Goal: Transaction & Acquisition: Purchase product/service

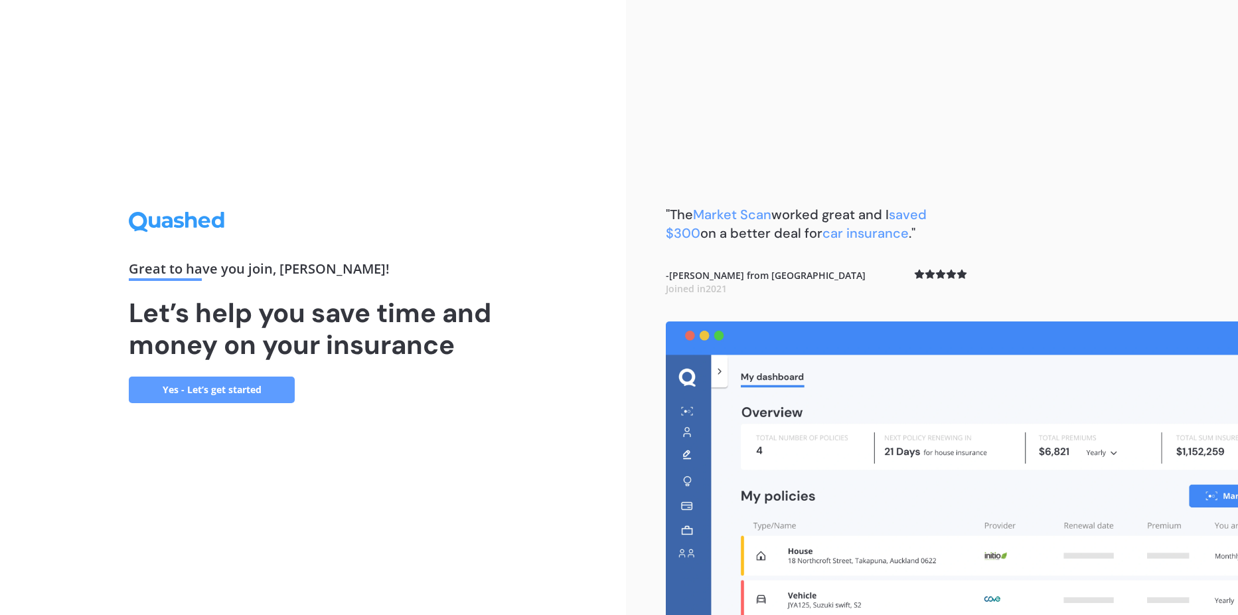
click at [270, 396] on link "Yes - Let’s get started" at bounding box center [212, 389] width 166 height 27
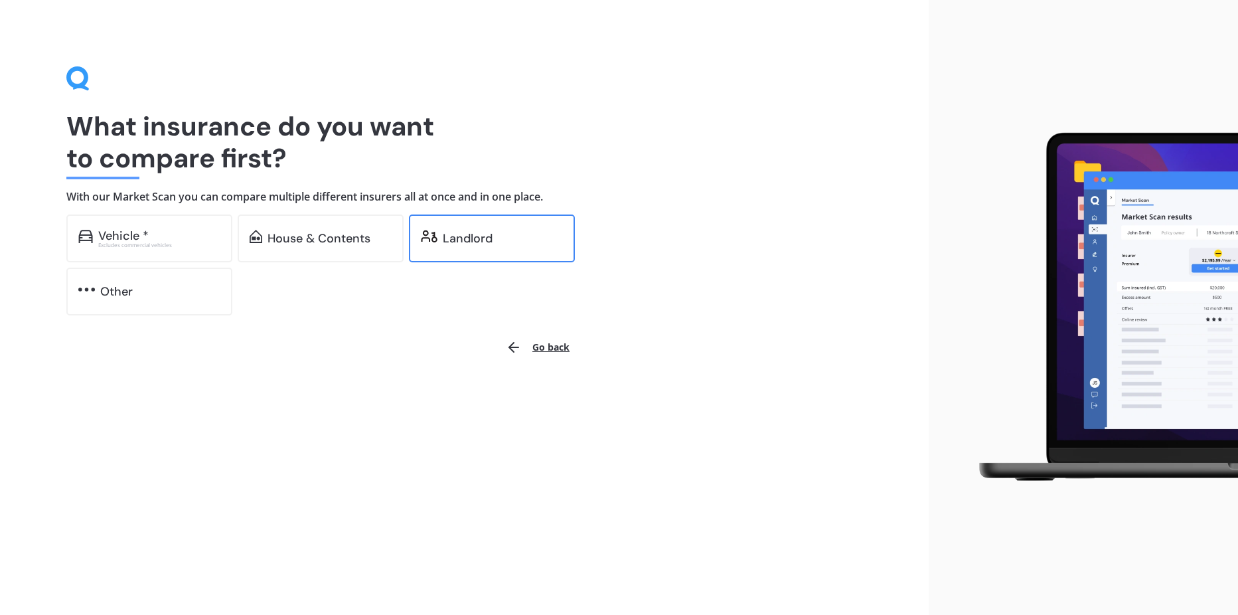
click at [459, 245] on div "Landlord" at bounding box center [468, 238] width 50 height 13
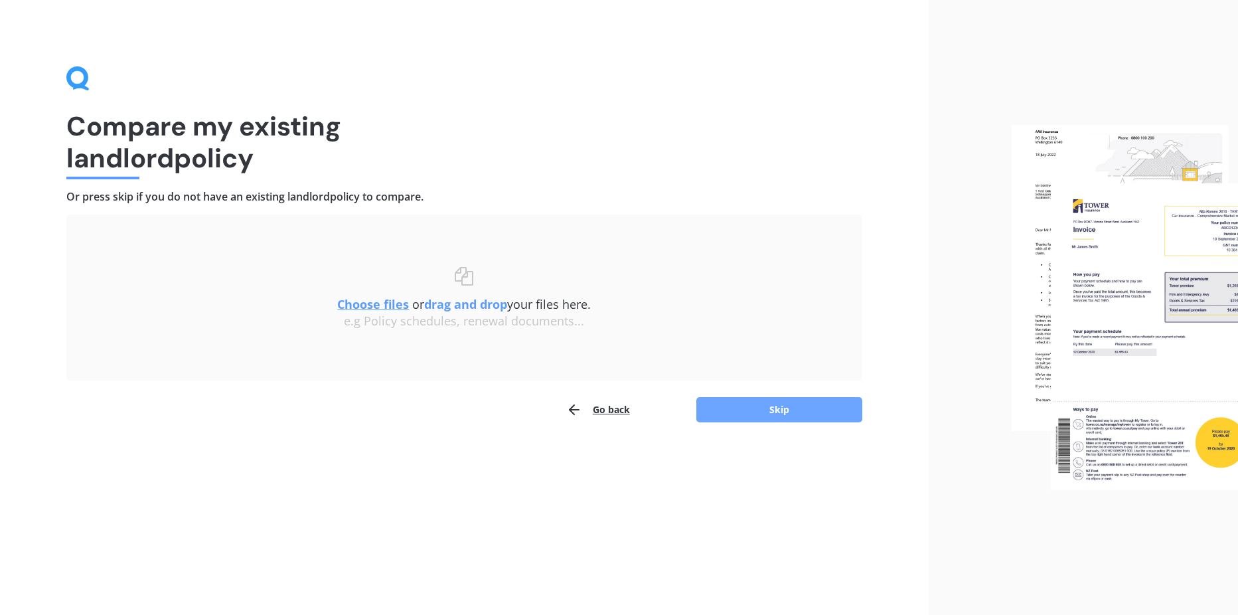
click at [723, 418] on button "Skip" at bounding box center [779, 409] width 166 height 25
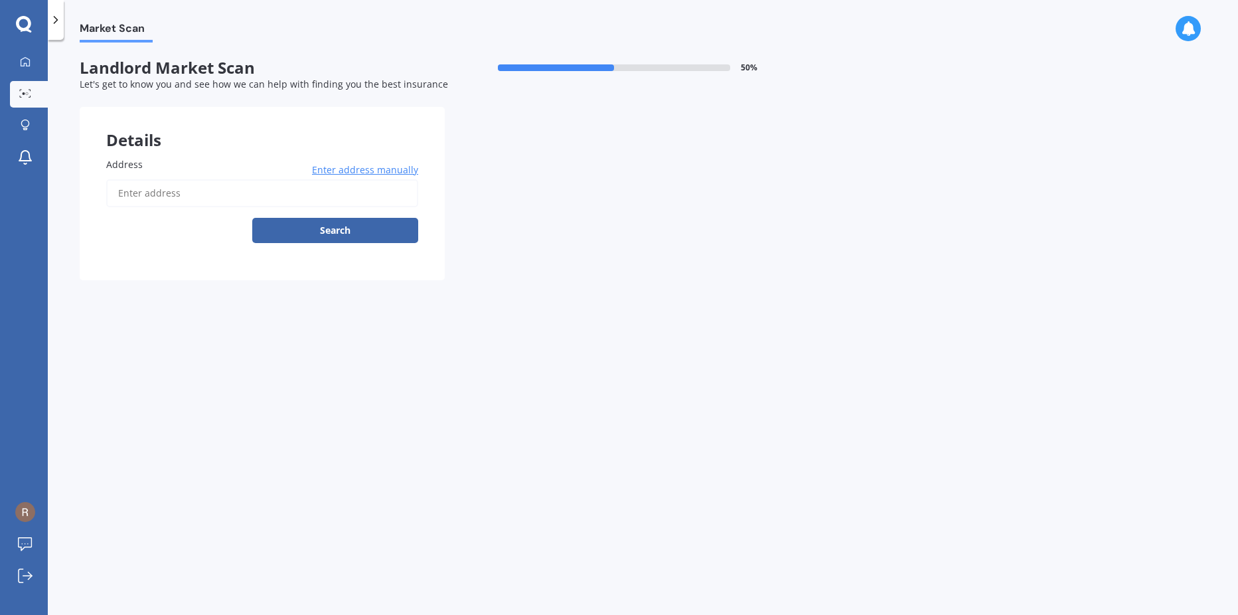
click at [139, 165] on span "Address" at bounding box center [124, 164] width 37 height 13
click at [139, 179] on input "Address" at bounding box center [262, 193] width 312 height 28
type input "[STREET_ADDRESS][PERSON_NAME]"
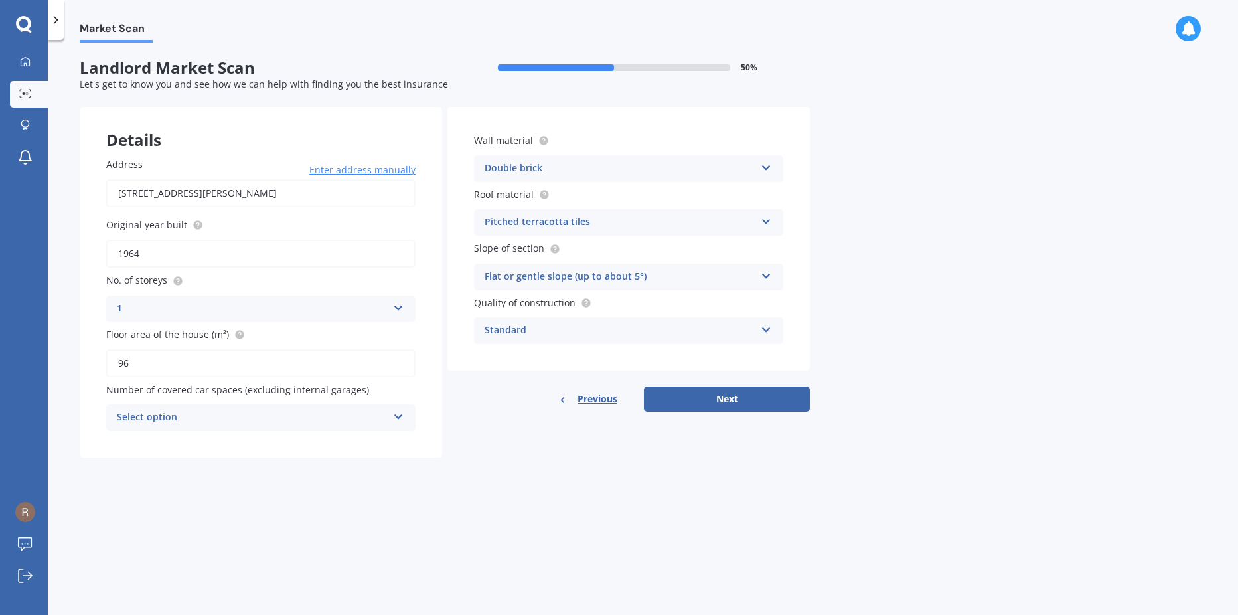
click at [765, 168] on icon at bounding box center [766, 165] width 11 height 9
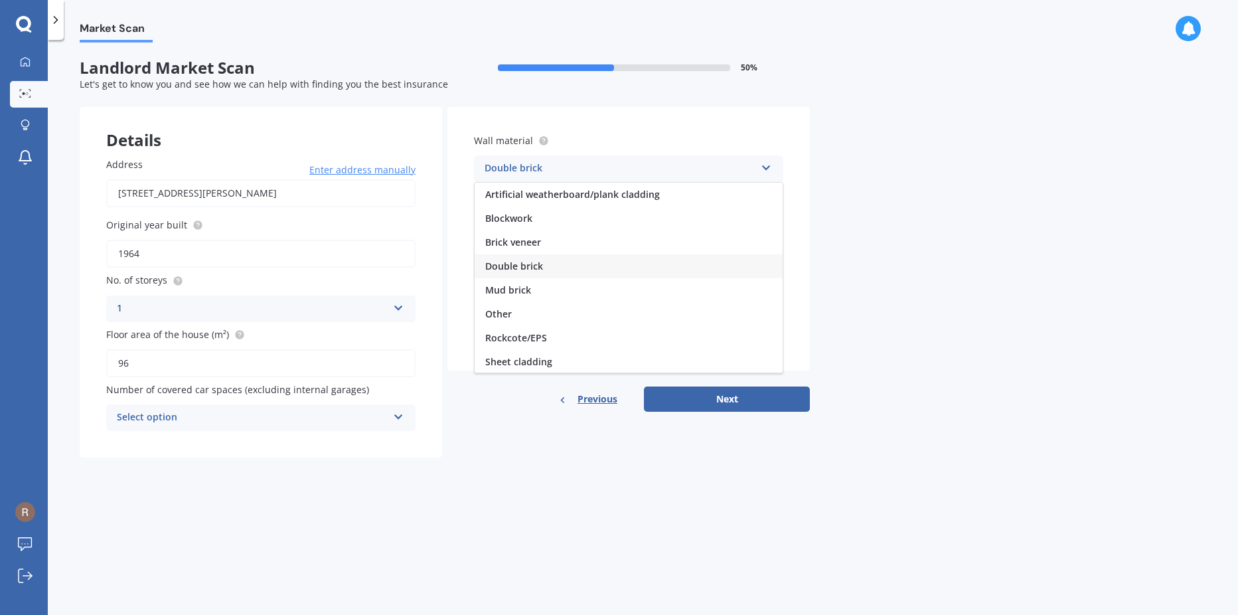
click at [765, 168] on icon at bounding box center [766, 165] width 11 height 9
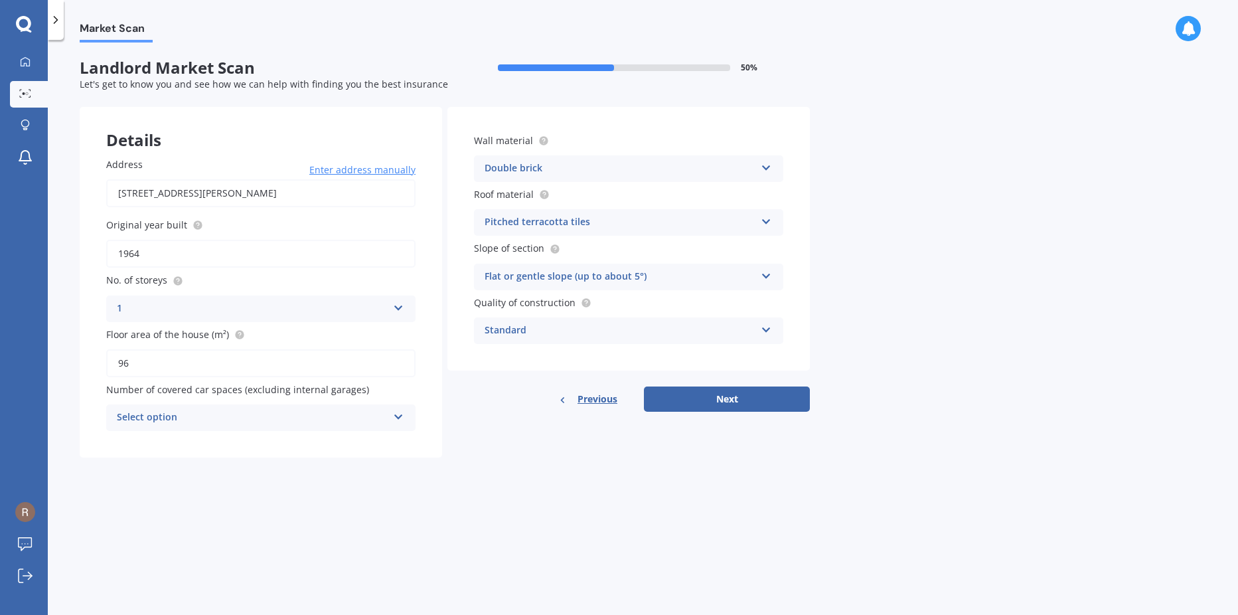
click at [765, 222] on icon at bounding box center [766, 218] width 11 height 9
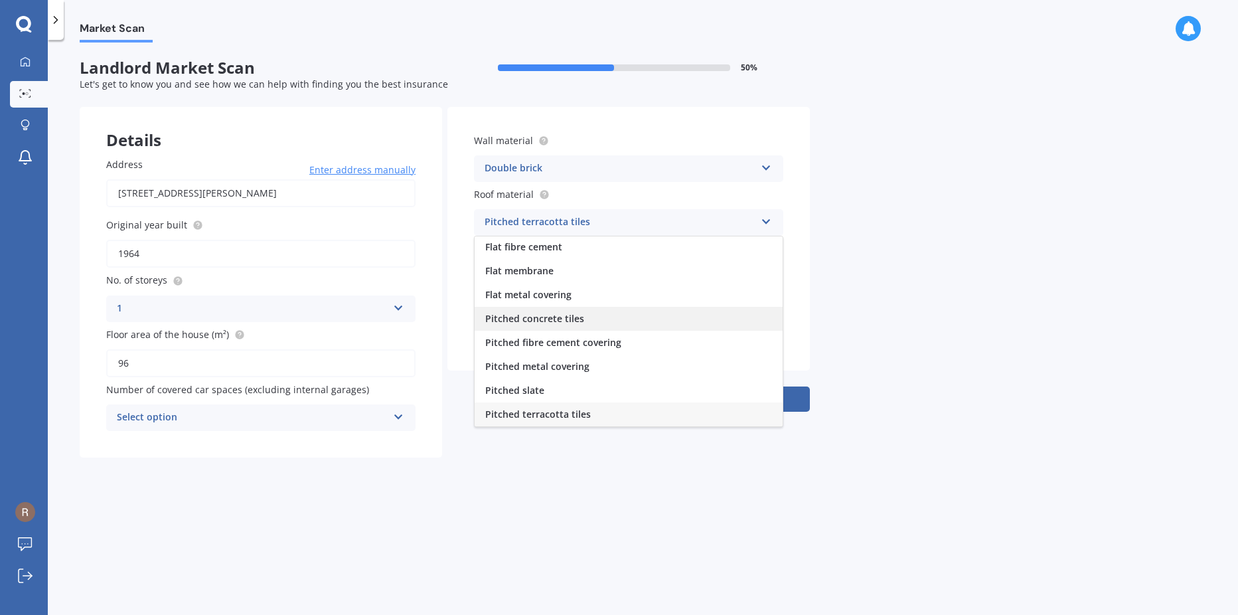
click at [566, 313] on span "Pitched concrete tiles" at bounding box center [534, 318] width 99 height 13
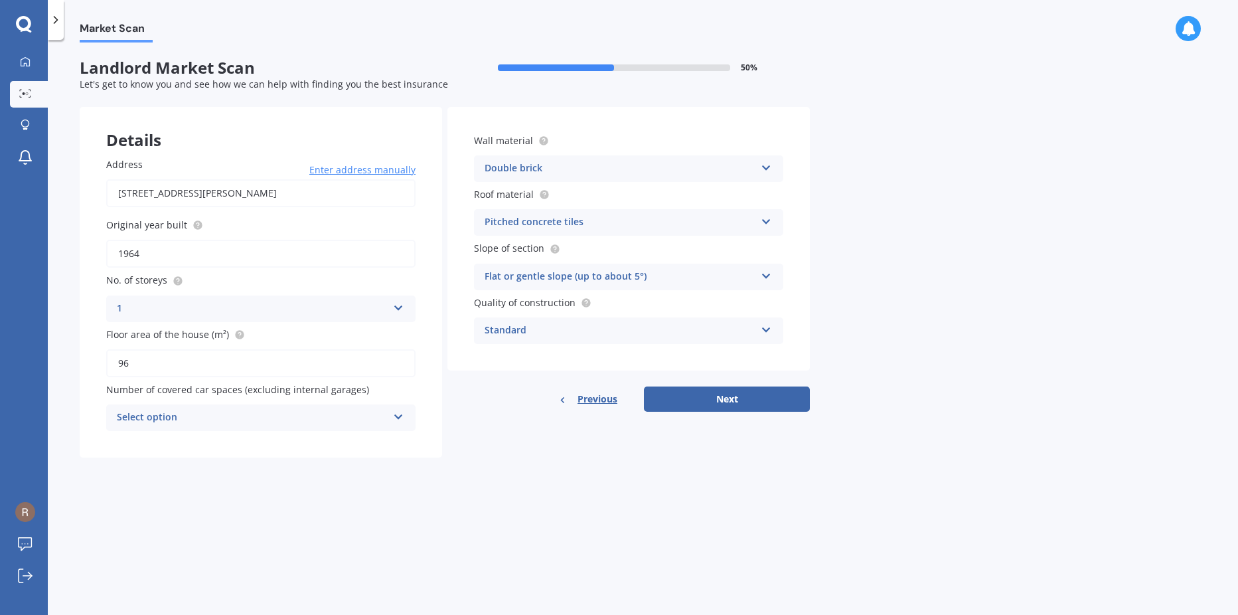
click at [768, 169] on icon at bounding box center [766, 165] width 11 height 9
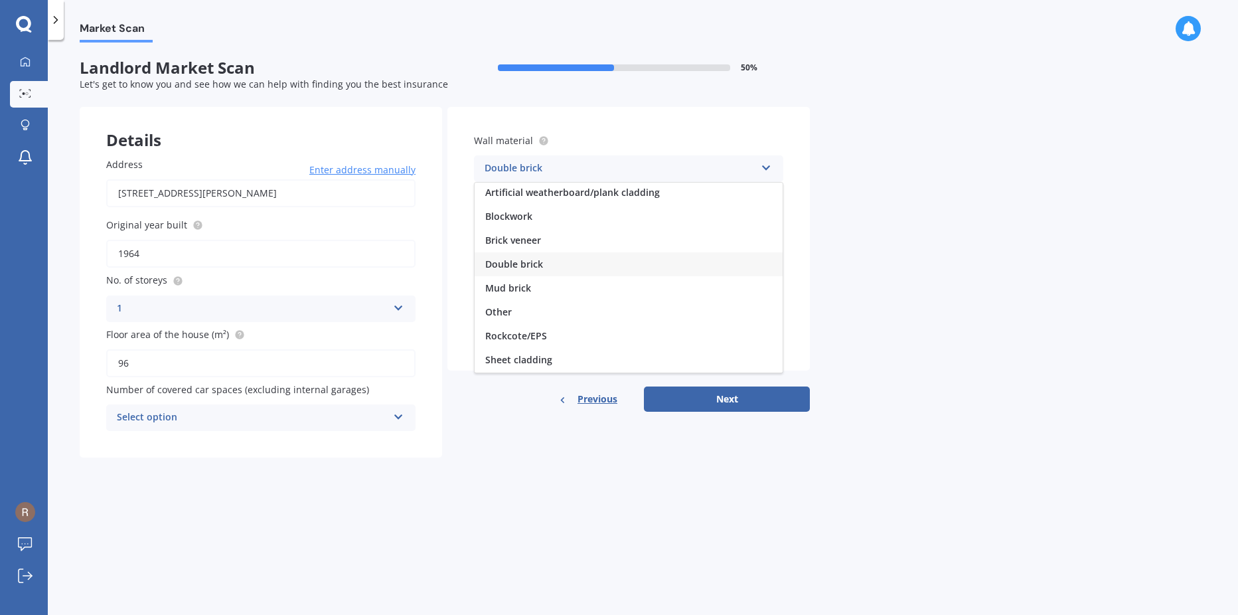
scroll to position [0, 0]
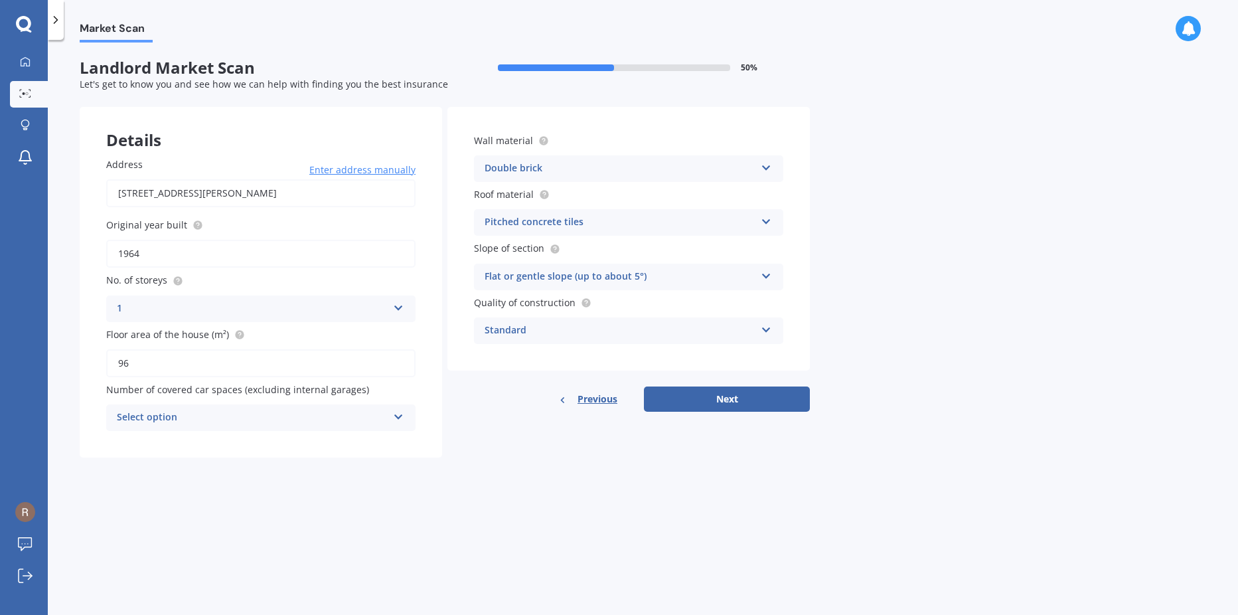
click at [881, 246] on div "Market Scan Landlord Market Scan 50 % Let's get to know you and see how we can …" at bounding box center [643, 329] width 1190 height 575
click at [400, 415] on icon at bounding box center [398, 414] width 11 height 9
click at [212, 469] on div "1" at bounding box center [261, 467] width 308 height 24
click at [708, 399] on button "Next" at bounding box center [727, 398] width 166 height 25
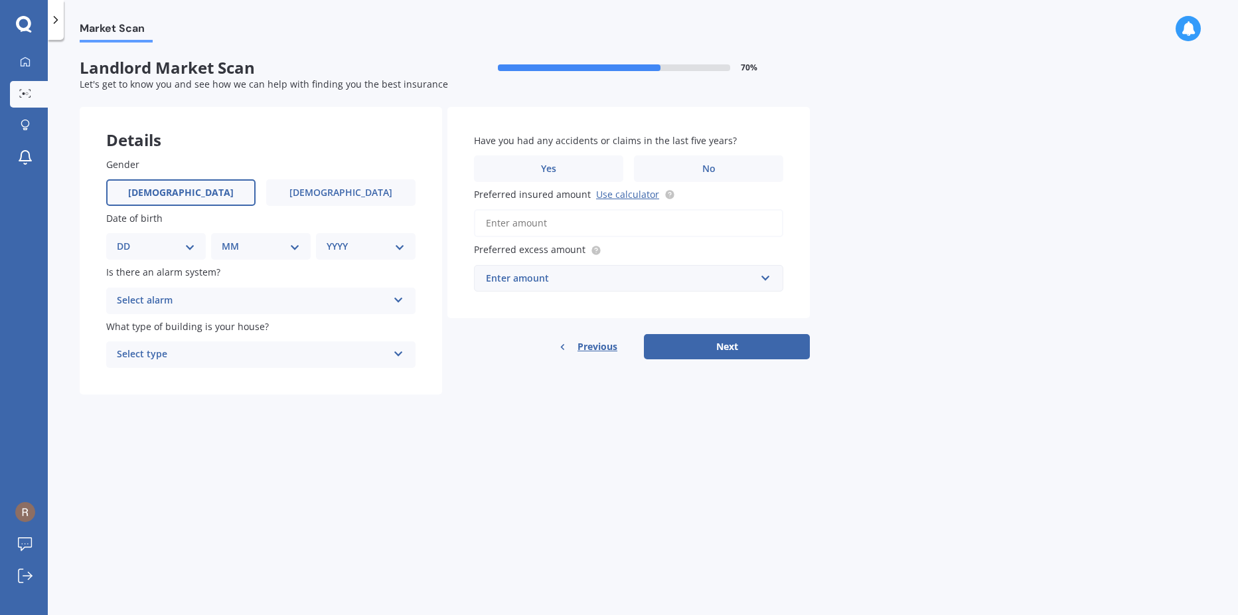
click at [187, 196] on span "[DEMOGRAPHIC_DATA]" at bounding box center [181, 192] width 106 height 11
click at [0, 0] on input "[DEMOGRAPHIC_DATA]" at bounding box center [0, 0] width 0 height 0
click at [187, 243] on select "DD 01 02 03 04 05 06 07 08 09 10 11 12 13 14 15 16 17 18 19 20 21 22 23 24 25 2…" at bounding box center [156, 246] width 78 height 15
select select "24"
click at [127, 239] on select "DD 01 02 03 04 05 06 07 08 09 10 11 12 13 14 15 16 17 18 19 20 21 22 23 24 25 2…" at bounding box center [156, 246] width 78 height 15
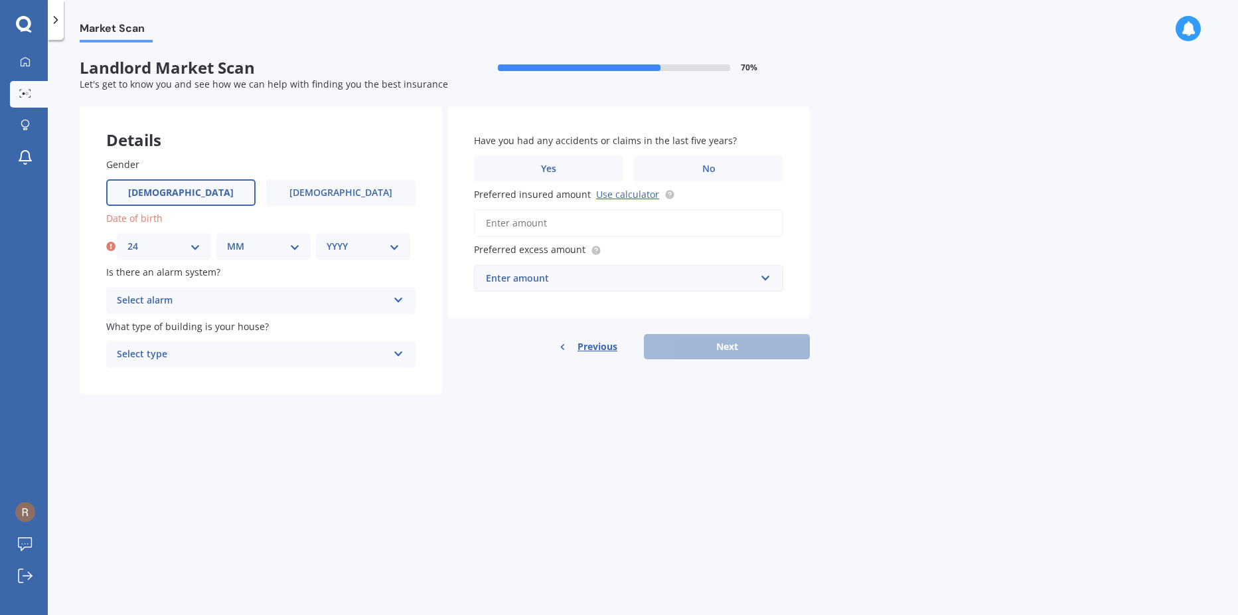
click at [295, 247] on select "MM 01 02 03 04 05 06 07 08 09 10 11 12" at bounding box center [263, 246] width 73 height 15
select select "08"
click at [227, 239] on select "MM 01 02 03 04 05 06 07 08 09 10 11 12" at bounding box center [263, 246] width 73 height 15
click at [392, 249] on select "YYYY 2009 2008 2007 2006 2005 2004 2003 2002 2001 2000 1999 1998 1997 1996 1995…" at bounding box center [363, 246] width 73 height 15
select select "1968"
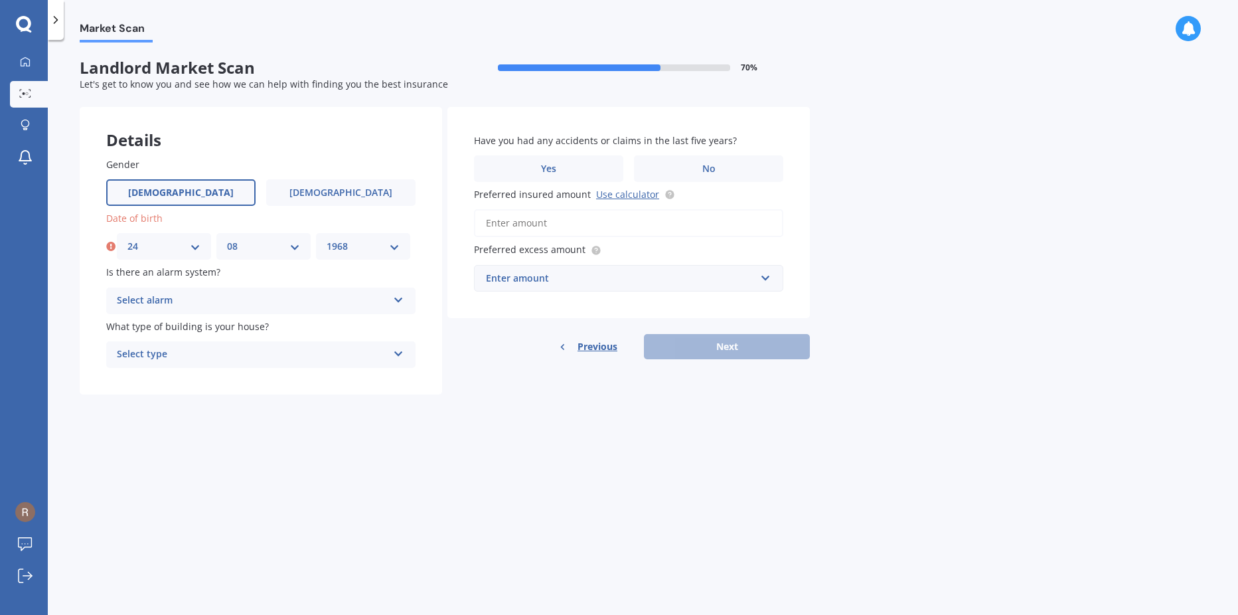
click at [327, 239] on select "YYYY 2009 2008 2007 2006 2005 2004 2003 2002 2001 2000 1999 1998 1997 1996 1995…" at bounding box center [363, 246] width 73 height 15
click at [393, 300] on icon at bounding box center [398, 297] width 11 height 9
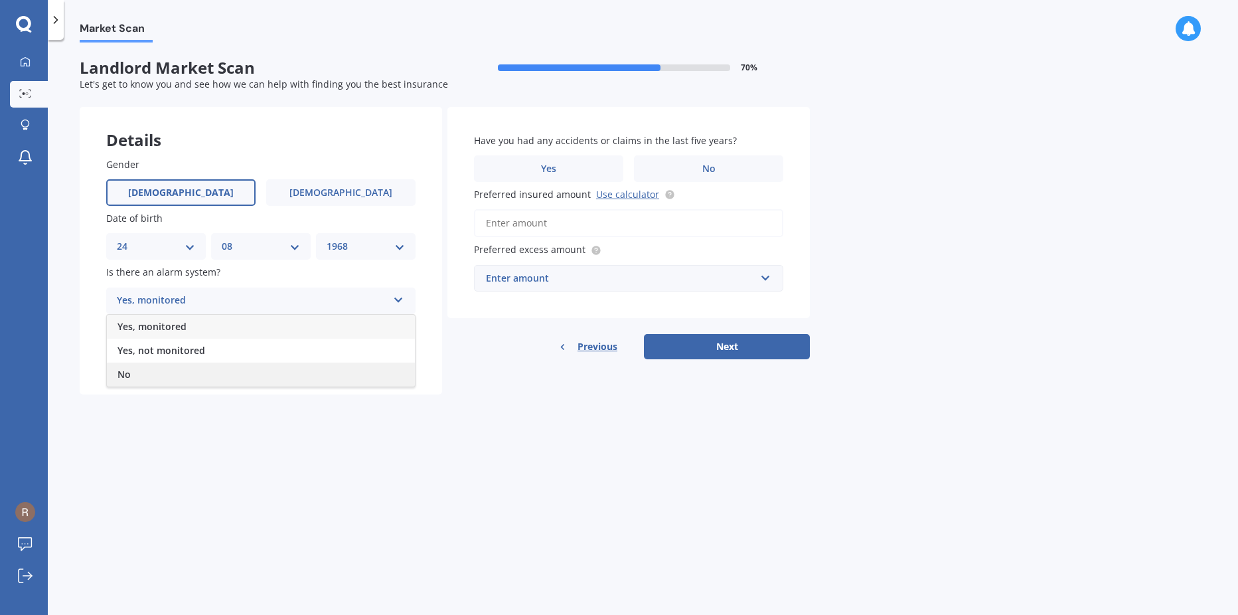
click at [185, 376] on div "No" at bounding box center [261, 374] width 308 height 24
click at [395, 354] on icon at bounding box center [398, 350] width 11 height 9
click at [171, 382] on span "Freestanding" at bounding box center [146, 380] width 59 height 13
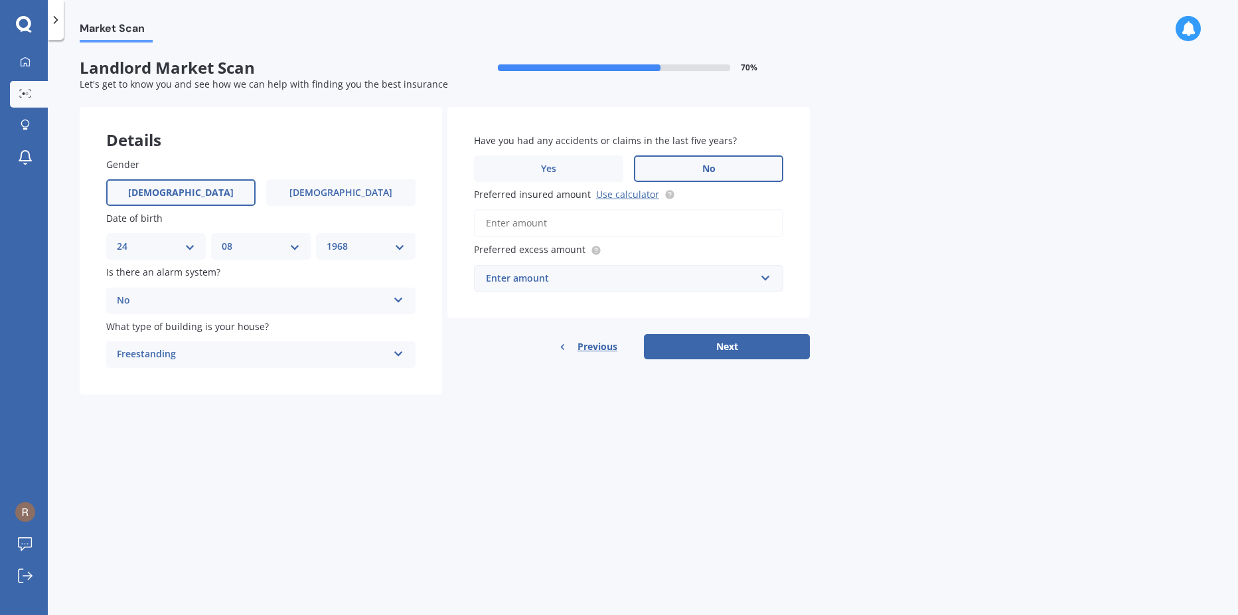
click at [725, 168] on label "No" at bounding box center [708, 168] width 149 height 27
click at [0, 0] on input "No" at bounding box center [0, 0] width 0 height 0
click at [614, 196] on link "Use calculator" at bounding box center [627, 194] width 63 height 13
click at [544, 223] on input "Preferred insured amount Use calculator" at bounding box center [628, 223] width 309 height 28
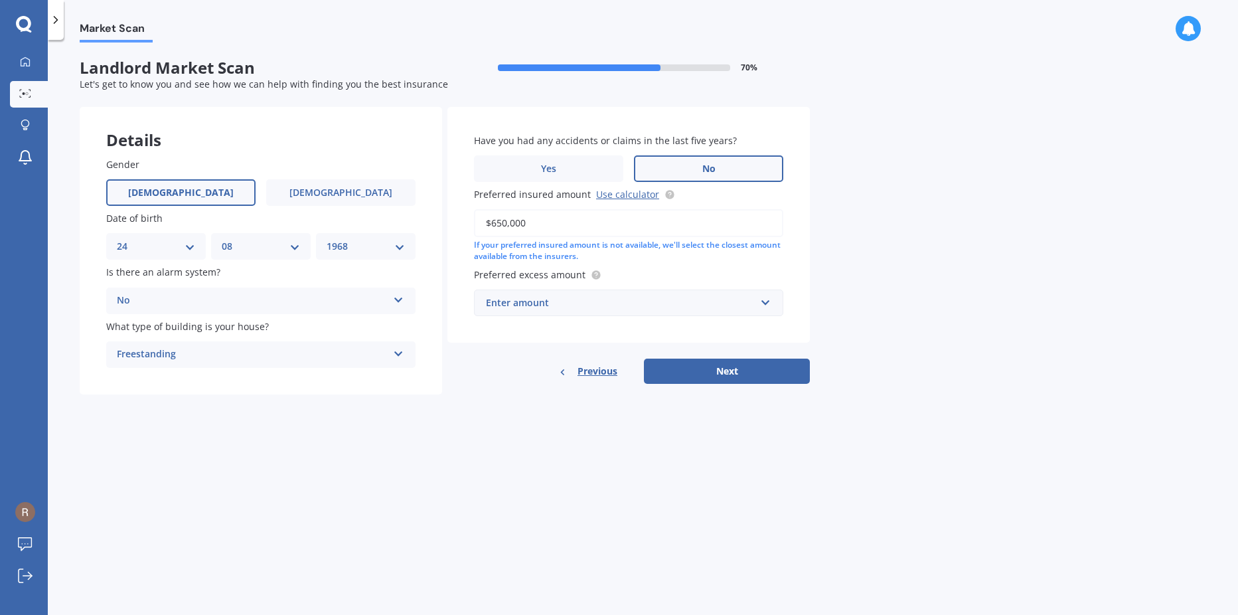
type input "$650,000"
click at [765, 298] on input "text" at bounding box center [623, 302] width 297 height 25
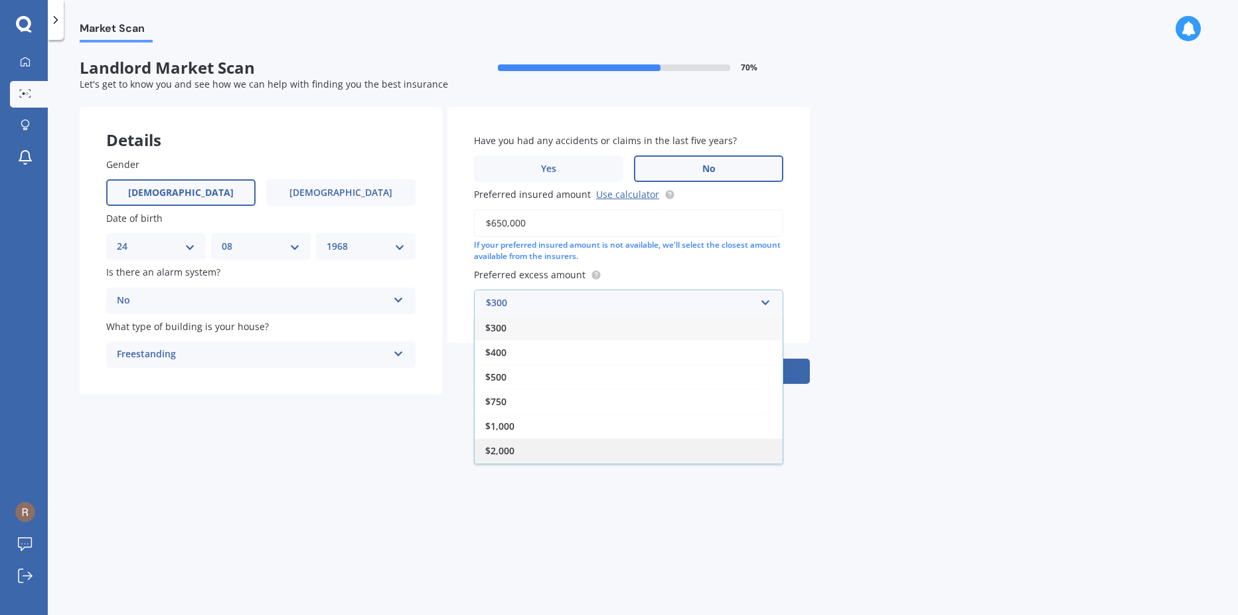
click at [508, 449] on span "$2,000" at bounding box center [499, 450] width 29 height 13
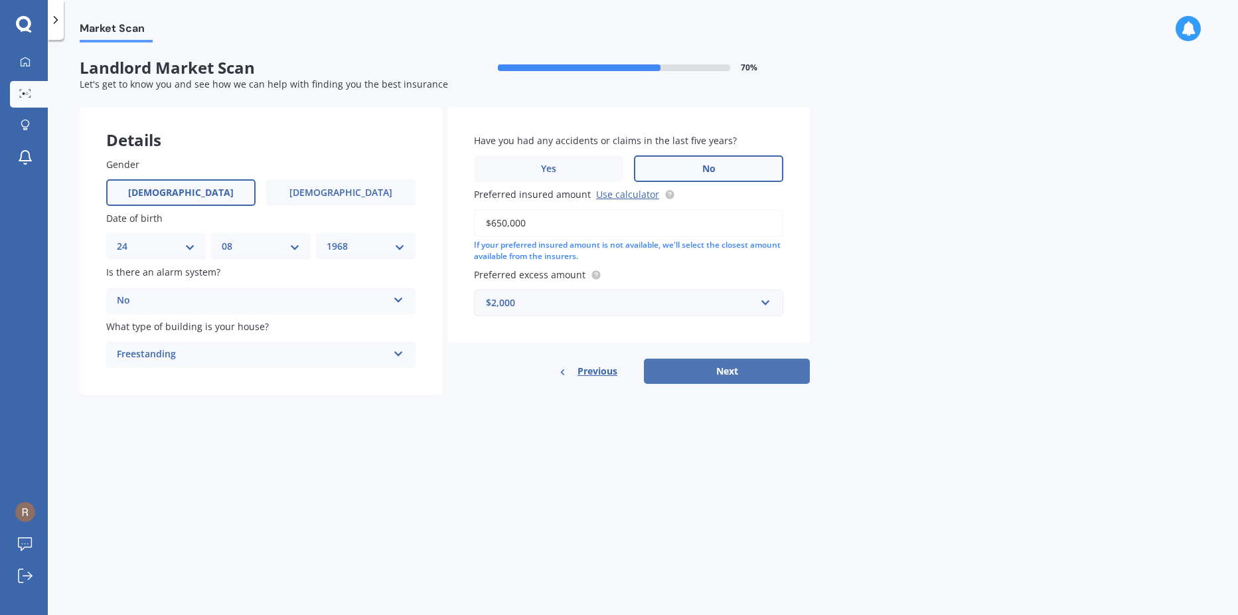
click at [723, 363] on button "Next" at bounding box center [727, 370] width 166 height 25
select select "24"
select select "08"
select select "1968"
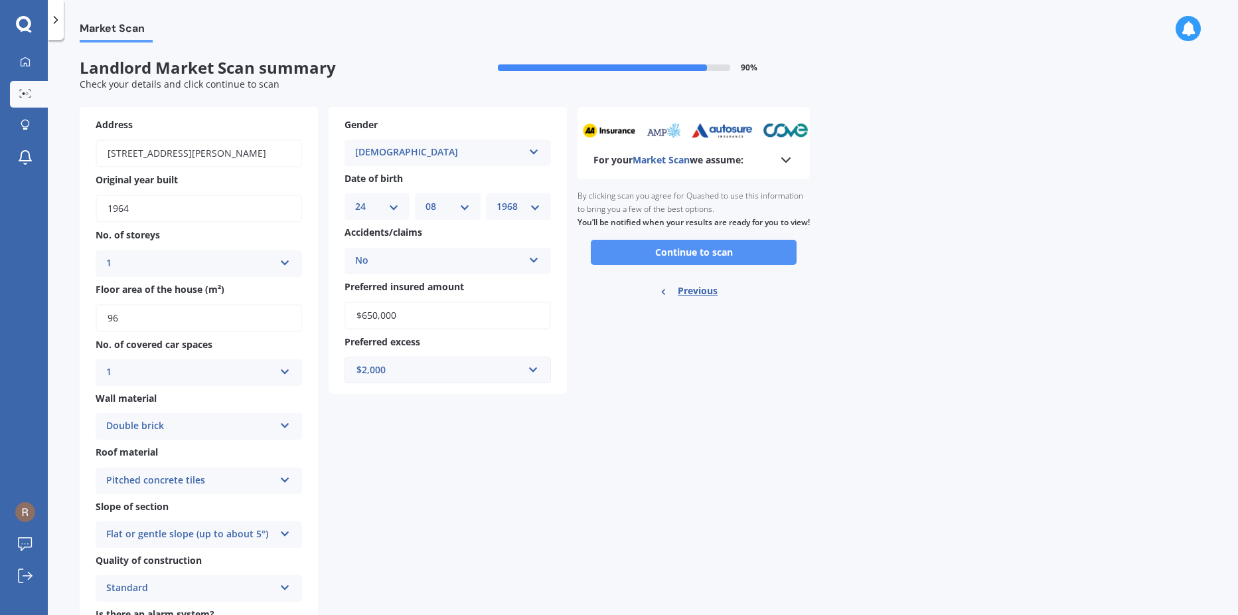
click at [725, 265] on button "Continue to scan" at bounding box center [694, 252] width 206 height 25
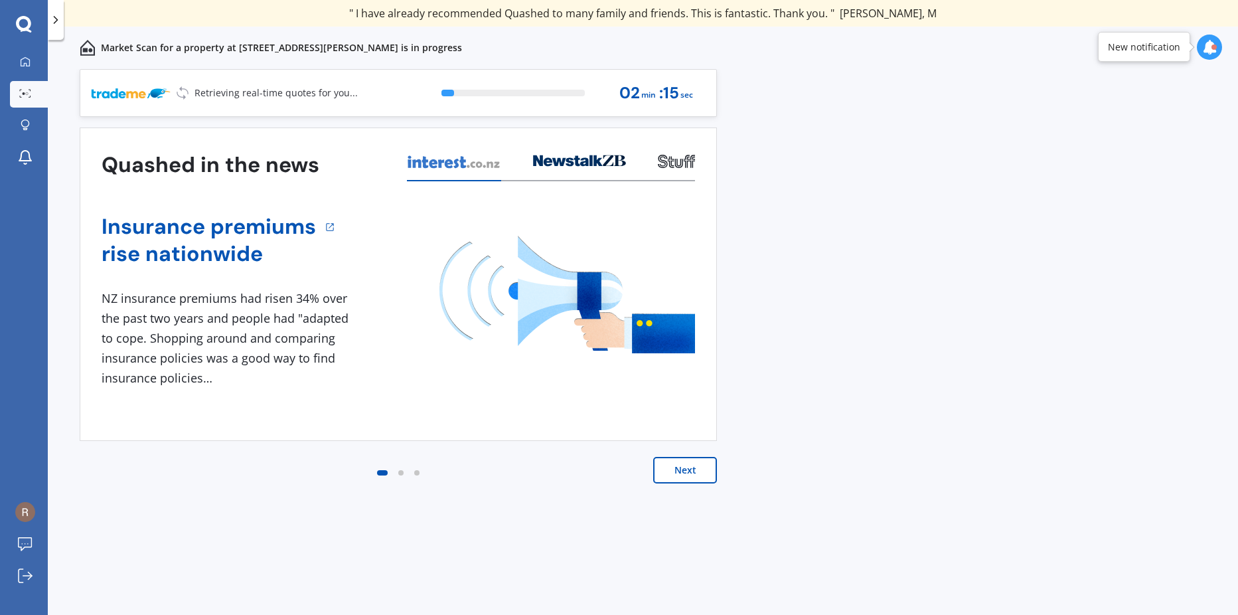
click at [671, 469] on button "Next" at bounding box center [685, 470] width 64 height 27
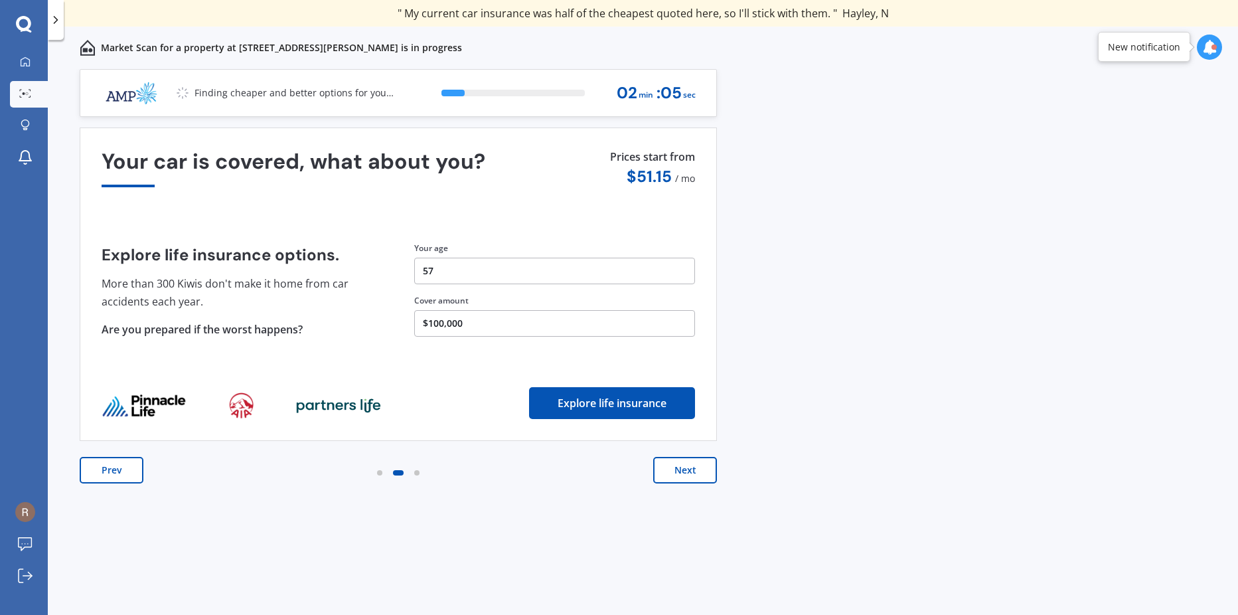
click at [676, 472] on button "Next" at bounding box center [685, 470] width 64 height 27
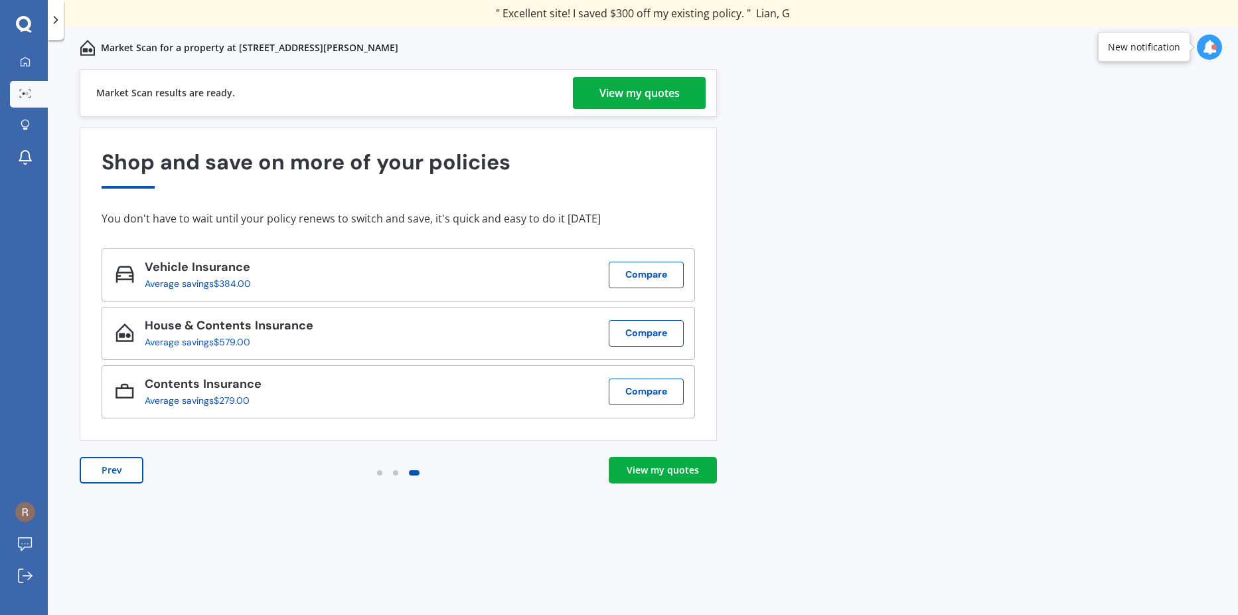
click at [657, 469] on div "View my quotes" at bounding box center [663, 469] width 72 height 13
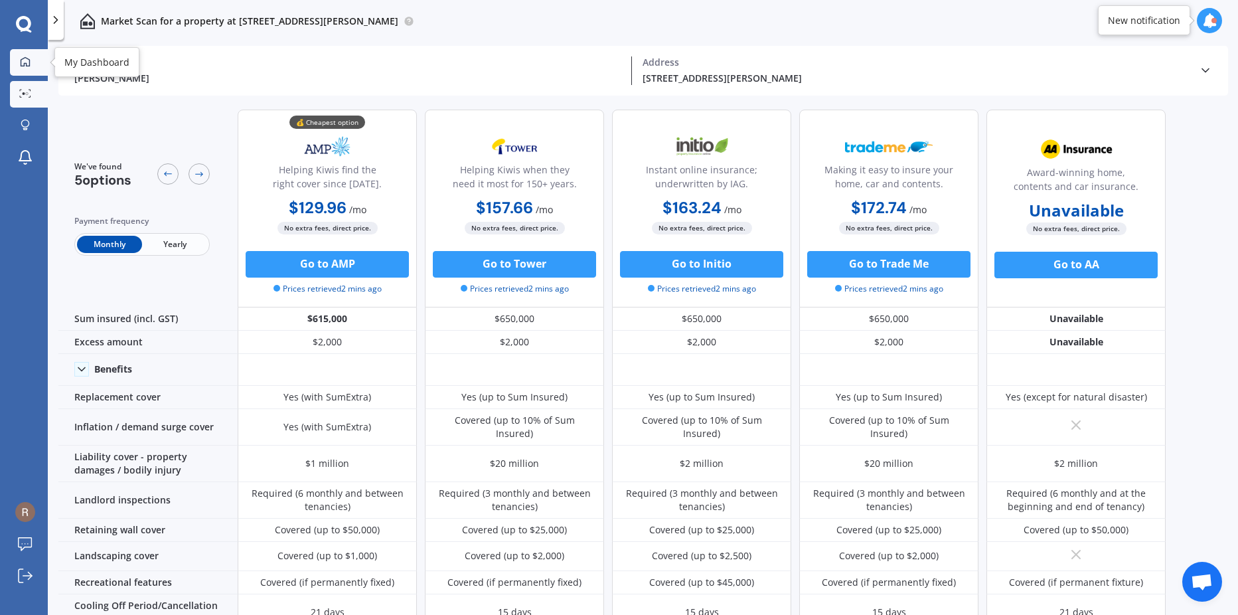
click at [22, 64] on icon at bounding box center [25, 61] width 11 height 11
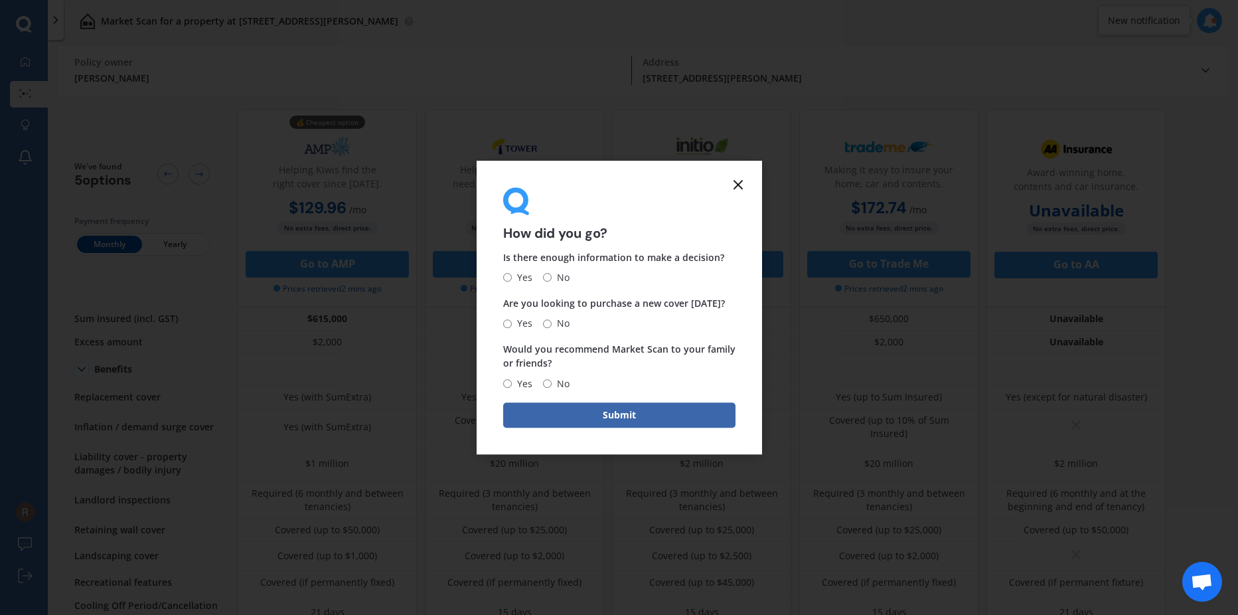
click at [508, 279] on input "Yes" at bounding box center [507, 277] width 9 height 9
radio input "true"
click at [546, 323] on input "No" at bounding box center [547, 323] width 9 height 9
radio input "true"
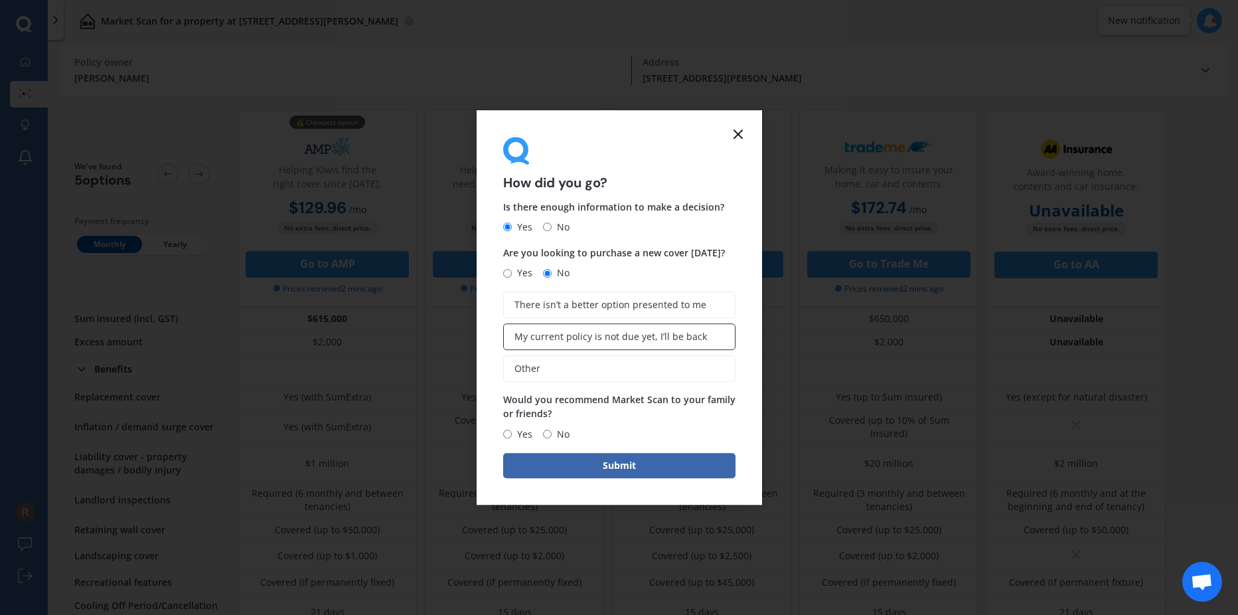
click at [716, 342] on label "My current policy is not due yet, I’ll be back" at bounding box center [619, 336] width 232 height 27
click at [0, 0] on input "My current policy is not due yet, I’ll be back" at bounding box center [0, 0] width 0 height 0
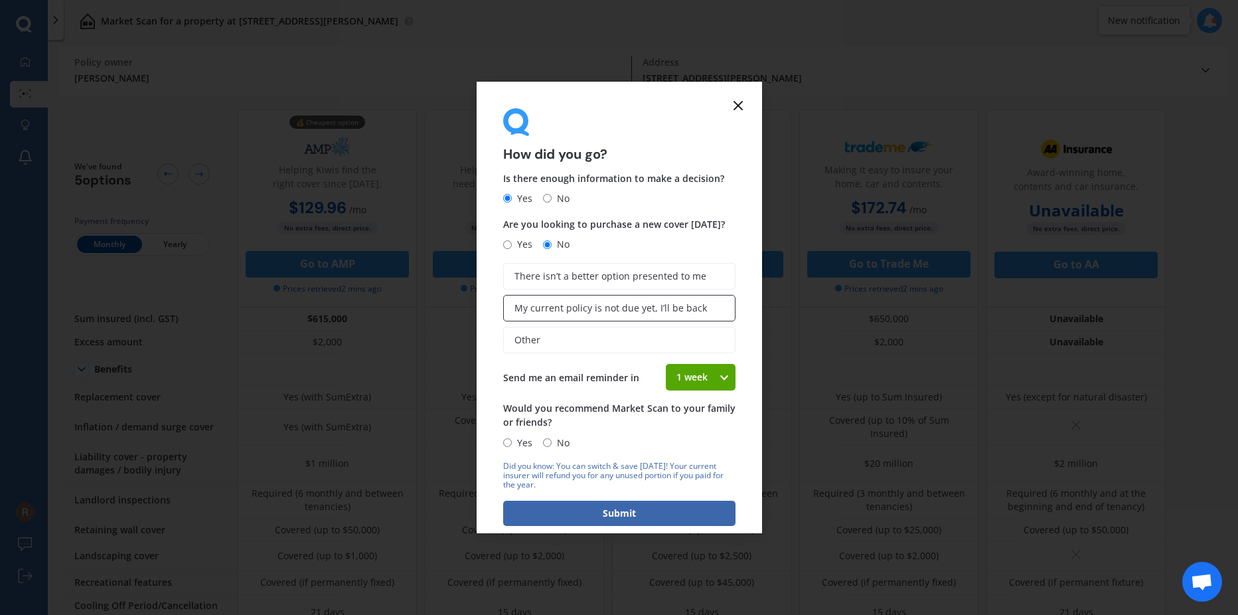
click at [702, 313] on label "My current policy is not due yet, I’ll be back" at bounding box center [619, 308] width 232 height 27
click at [0, 0] on input "My current policy is not due yet, I’ll be back" at bounding box center [0, 0] width 0 height 0
click at [537, 342] on span "Other" at bounding box center [527, 340] width 26 height 11
click at [0, 0] on input "Other" at bounding box center [0, 0] width 0 height 0
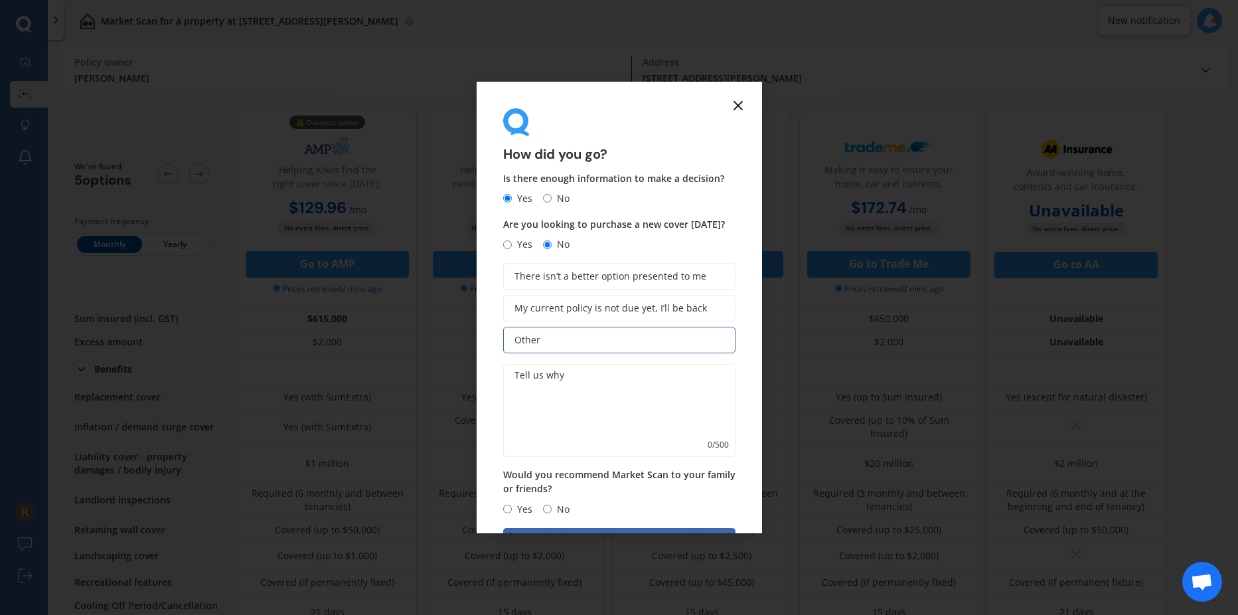
scroll to position [46, 0]
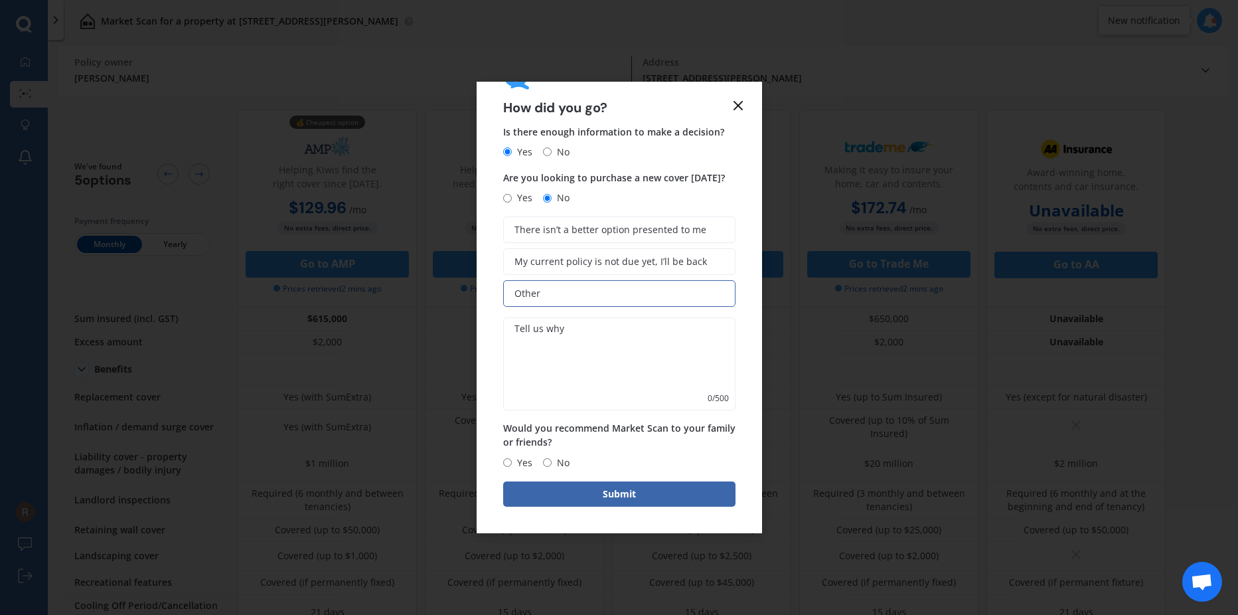
click at [735, 102] on icon at bounding box center [738, 106] width 16 height 16
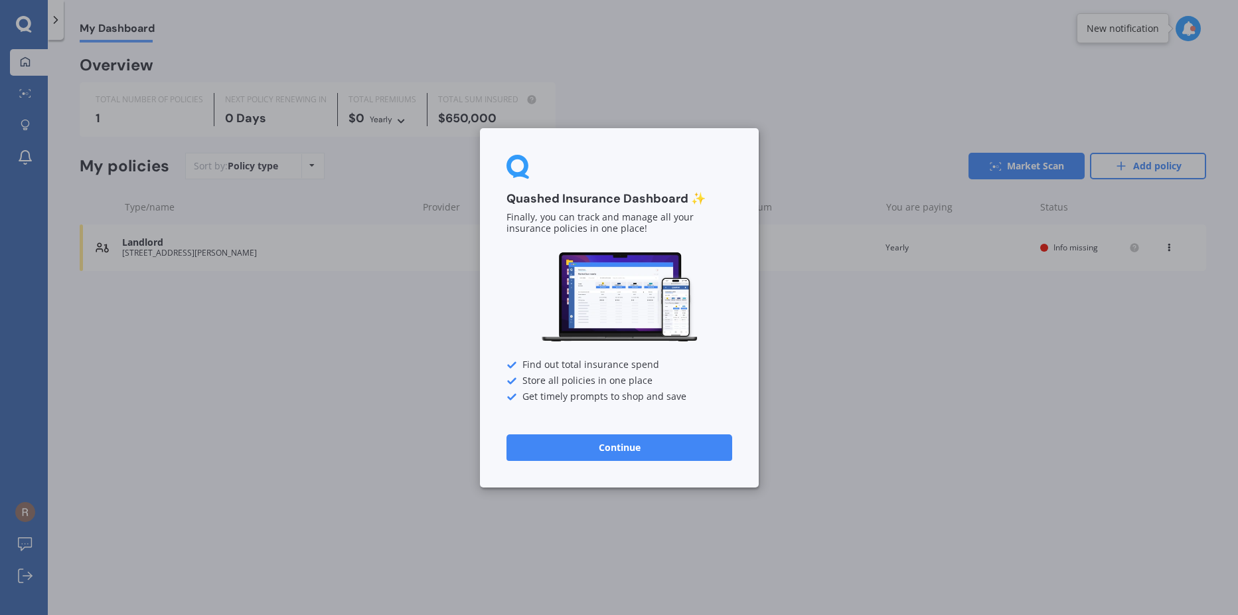
click at [344, 421] on div "Quashed Insurance Dashboard ✨ Finally, you can track and manage all your insura…" at bounding box center [619, 307] width 1238 height 615
click at [542, 453] on button "Continue" at bounding box center [619, 446] width 226 height 27
